Goal: Task Accomplishment & Management: Use online tool/utility

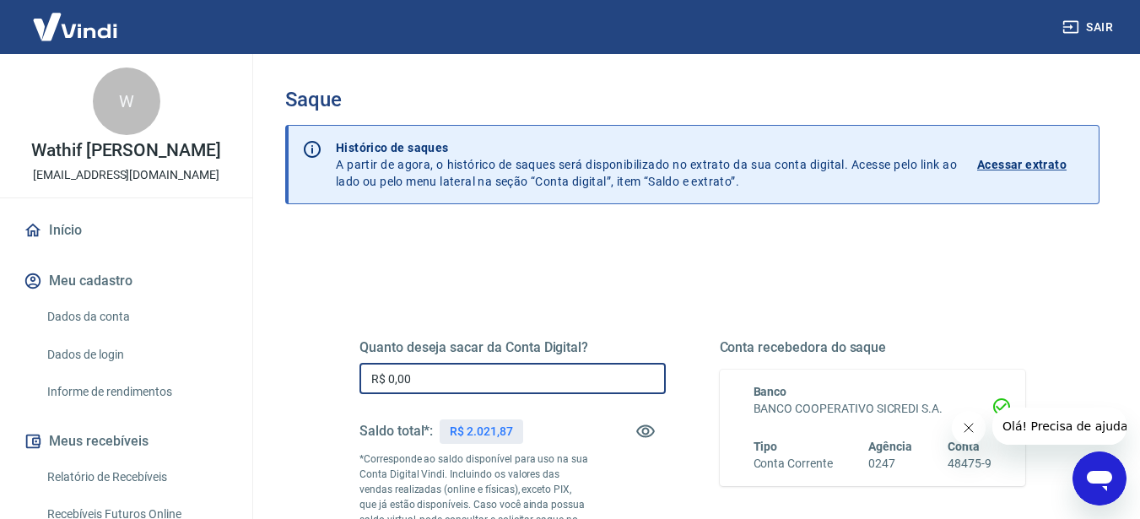
click at [420, 383] on input "R$ 0,00" at bounding box center [512, 378] width 306 height 31
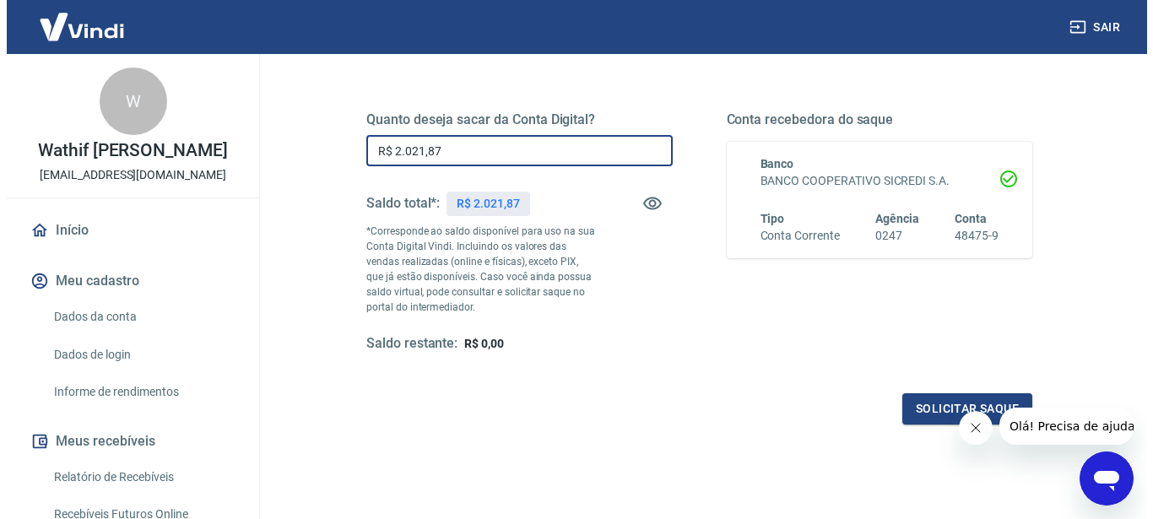
scroll to position [228, 0]
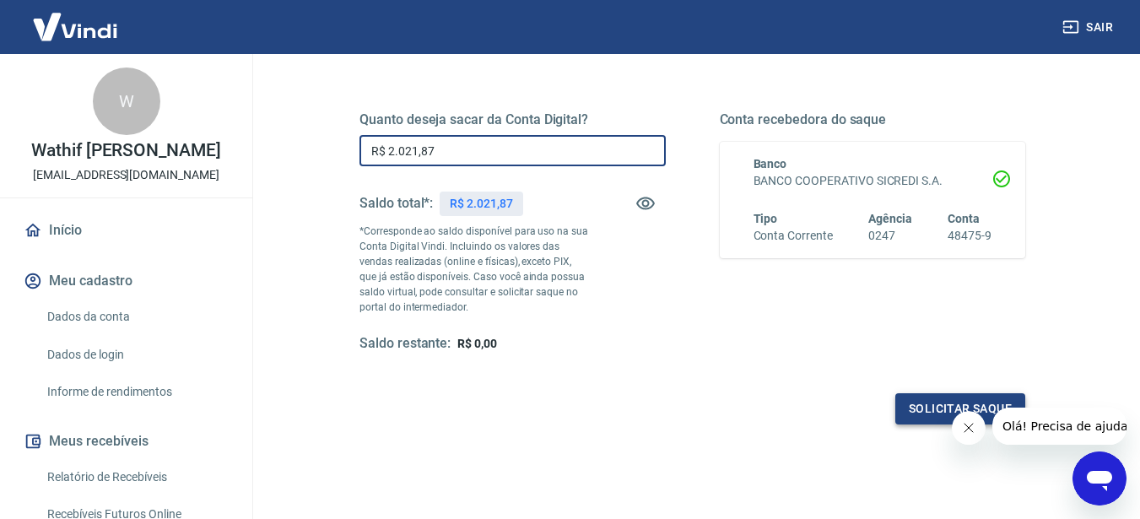
type input "R$ 2.021,87"
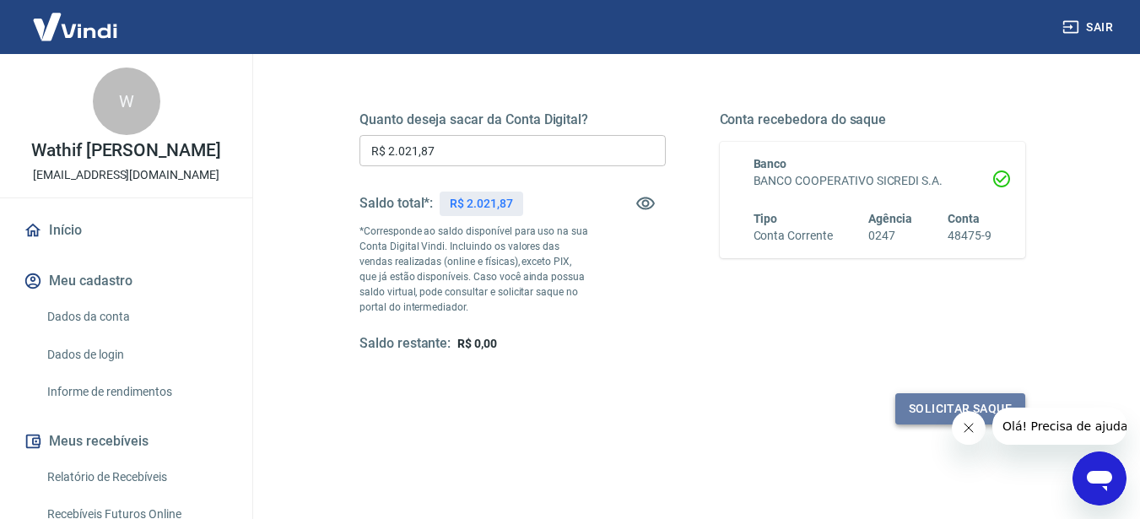
click at [934, 407] on button "Solicitar saque" at bounding box center [960, 408] width 130 height 31
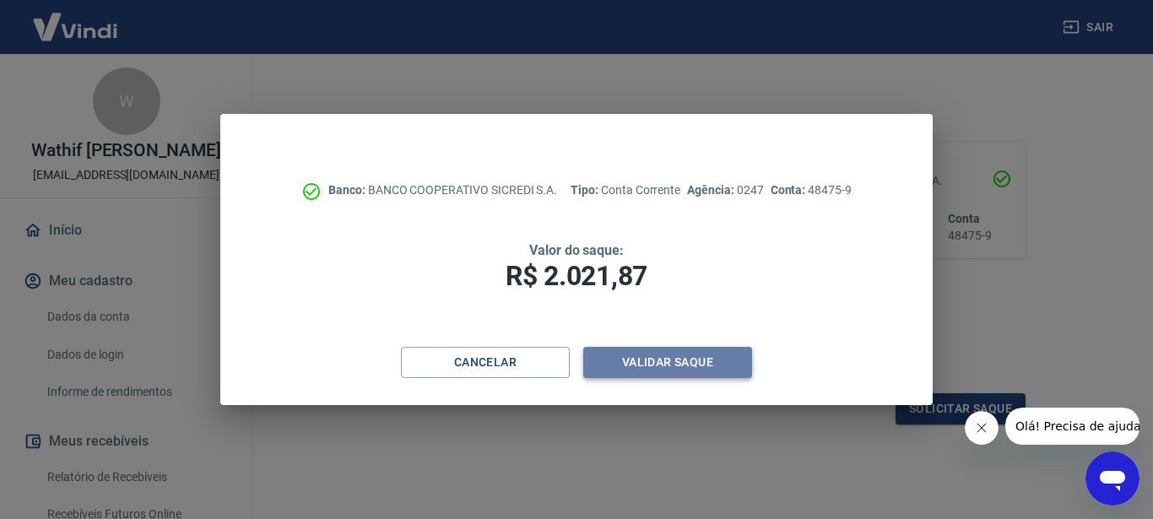
click at [713, 359] on button "Validar saque" at bounding box center [667, 362] width 169 height 31
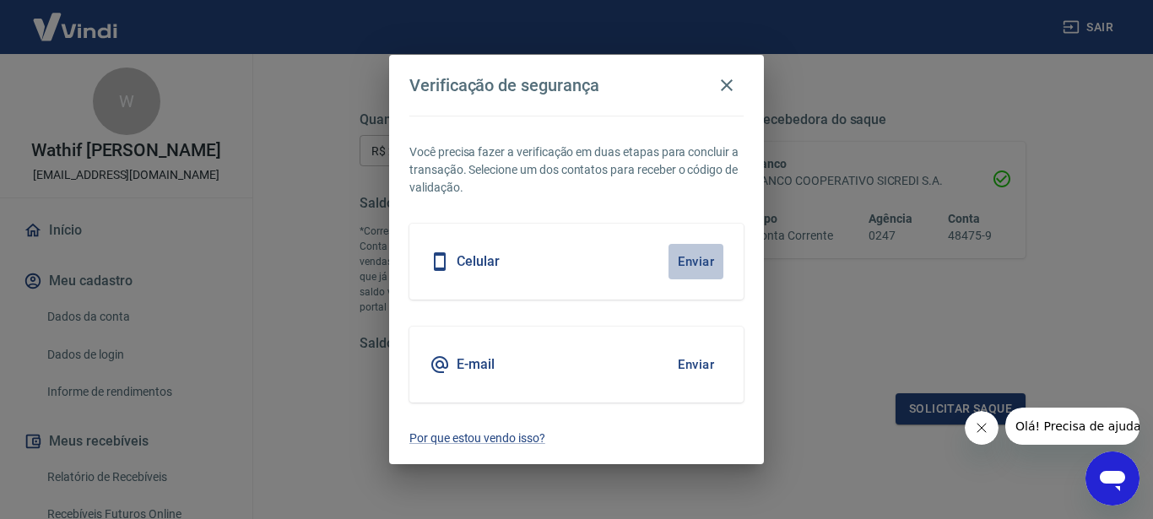
click at [694, 259] on button "Enviar" at bounding box center [695, 261] width 55 height 35
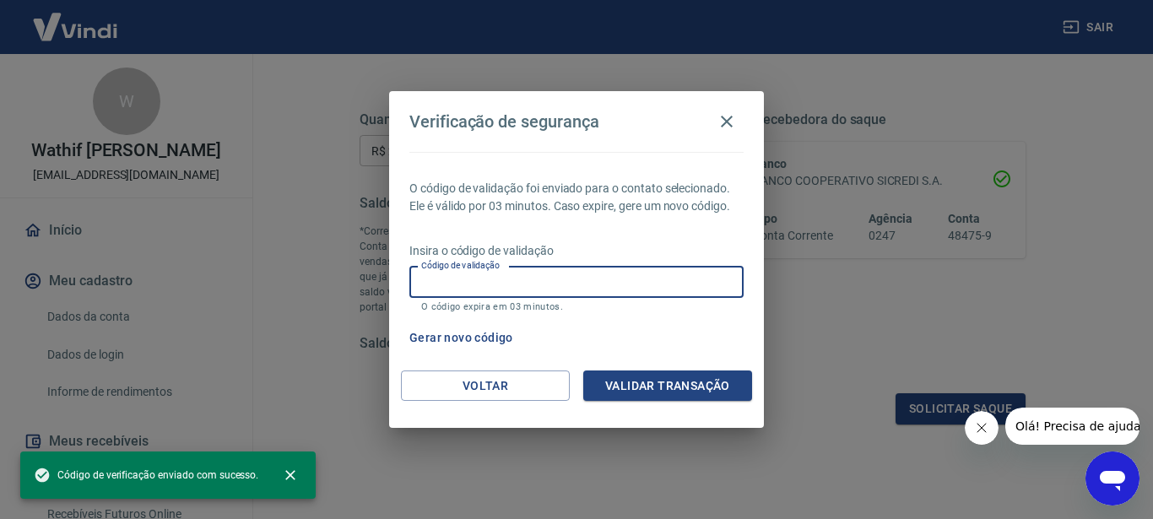
click at [624, 275] on input "Código de validação" at bounding box center [576, 282] width 334 height 31
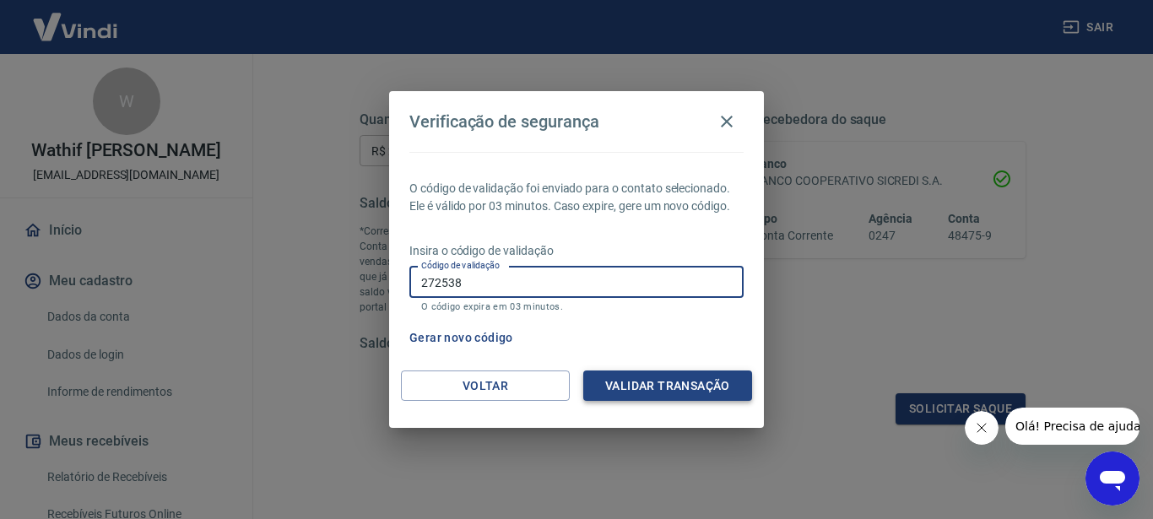
type input "272538"
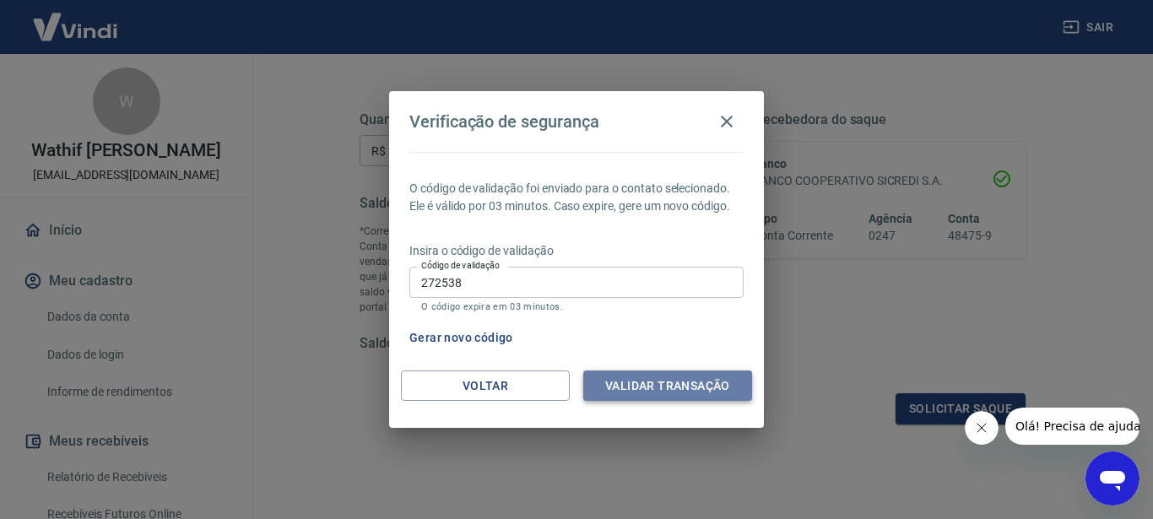
click at [676, 389] on button "Validar transação" at bounding box center [667, 385] width 169 height 31
click at [978, 431] on icon "Fechar mensagem da empresa" at bounding box center [981, 428] width 14 height 14
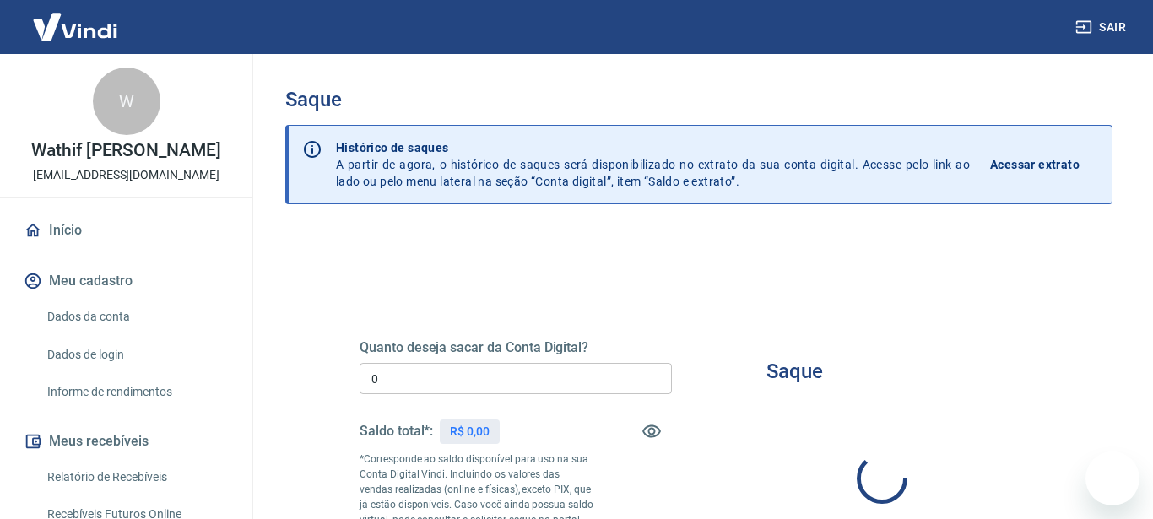
type input "R$ 0,00"
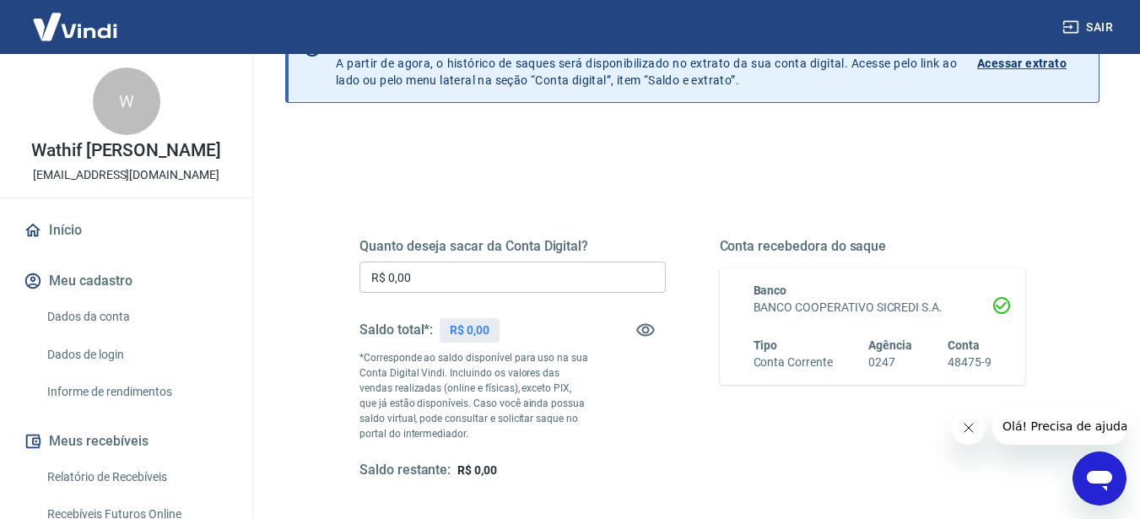
scroll to position [111, 0]
